Goal: Information Seeking & Learning: Learn about a topic

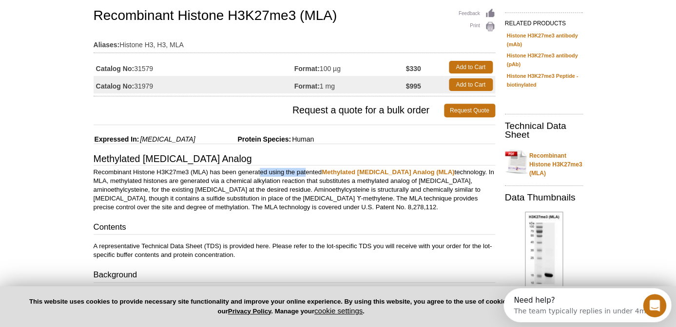
drag, startPoint x: 261, startPoint y: 170, endPoint x: 305, endPoint y: 171, distance: 44.3
click at [305, 171] on p "Recombinant Histone H3K27me3 (MLA) has been generated using the patented Methyl…" at bounding box center [295, 190] width 402 height 44
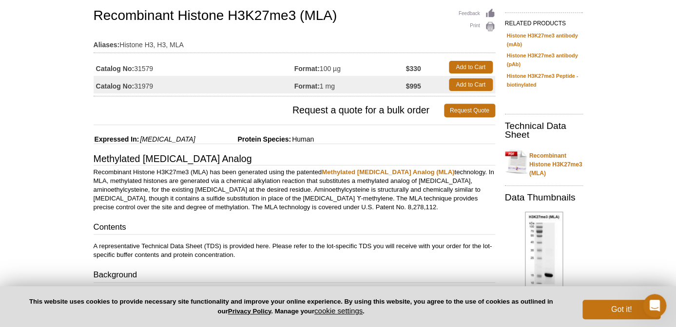
click at [374, 196] on p "Recombinant Histone H3K27me3 (MLA) has been generated using the patented Methyl…" at bounding box center [295, 190] width 402 height 44
drag, startPoint x: 98, startPoint y: 182, endPoint x: 268, endPoint y: 181, distance: 169.6
click at [268, 181] on p "Recombinant Histone H3K27me3 (MLA) has been generated using the patented Methyl…" at bounding box center [295, 190] width 402 height 44
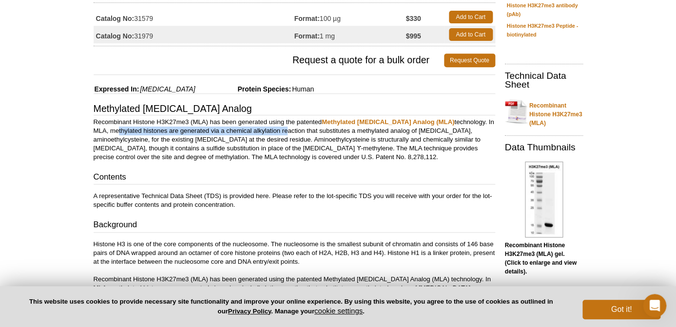
scroll to position [133, 0]
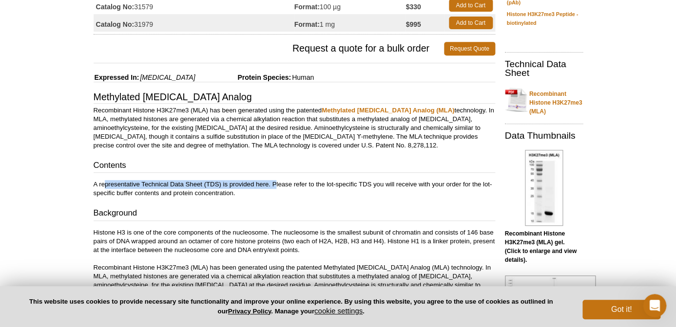
drag, startPoint x: 107, startPoint y: 185, endPoint x: 277, endPoint y: 187, distance: 170.1
click at [277, 187] on p "A representative Technical Data Sheet (TDS) is provided here. Please refer to t…" at bounding box center [295, 189] width 402 height 18
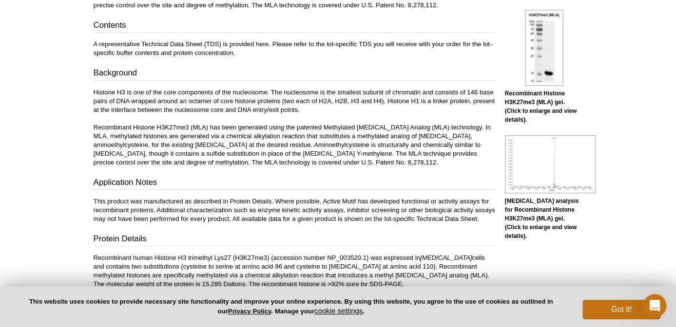
scroll to position [273, 0]
drag, startPoint x: 129, startPoint y: 201, endPoint x: 345, endPoint y: 204, distance: 216.8
click at [345, 204] on p "This product was manufactured as described in Protein Details. Where possible, …" at bounding box center [295, 210] width 402 height 26
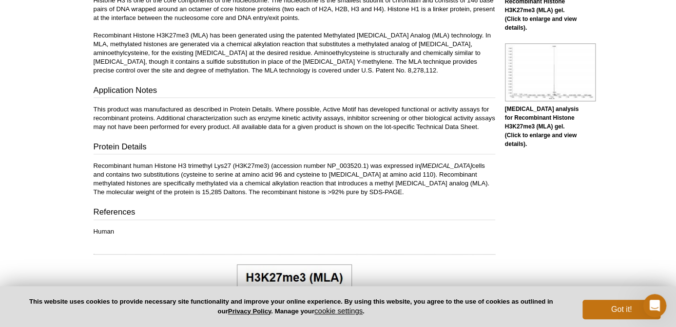
scroll to position [365, 0]
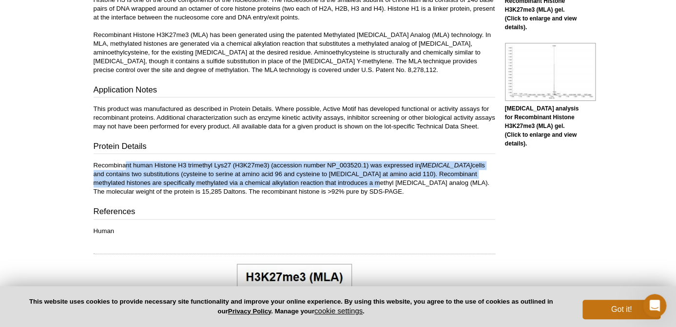
drag, startPoint x: 125, startPoint y: 175, endPoint x: 325, endPoint y: 193, distance: 200.6
click at [325, 193] on p "Recombinant human Histone H3 trimethyl Lys27 (H3K27me3) (accession number NP_00…" at bounding box center [295, 178] width 402 height 35
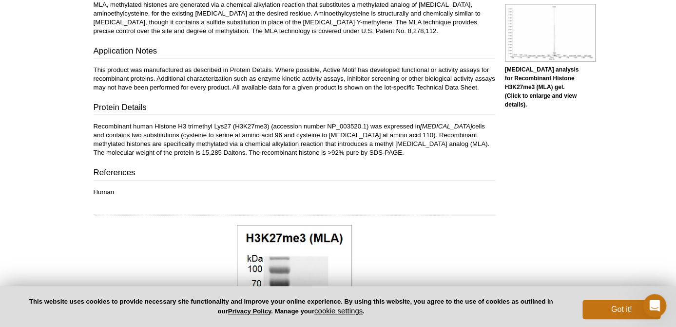
scroll to position [0, 0]
